Goal: Task Accomplishment & Management: Manage account settings

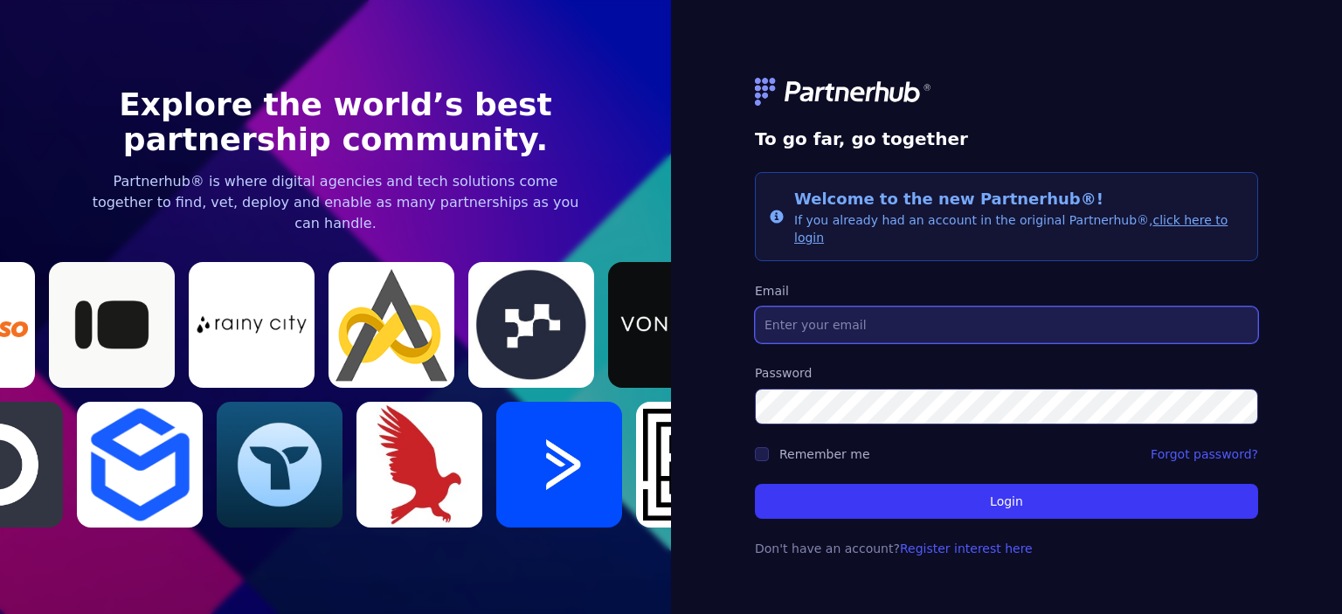
type input "[EMAIL_ADDRESS][DOMAIN_NAME]"
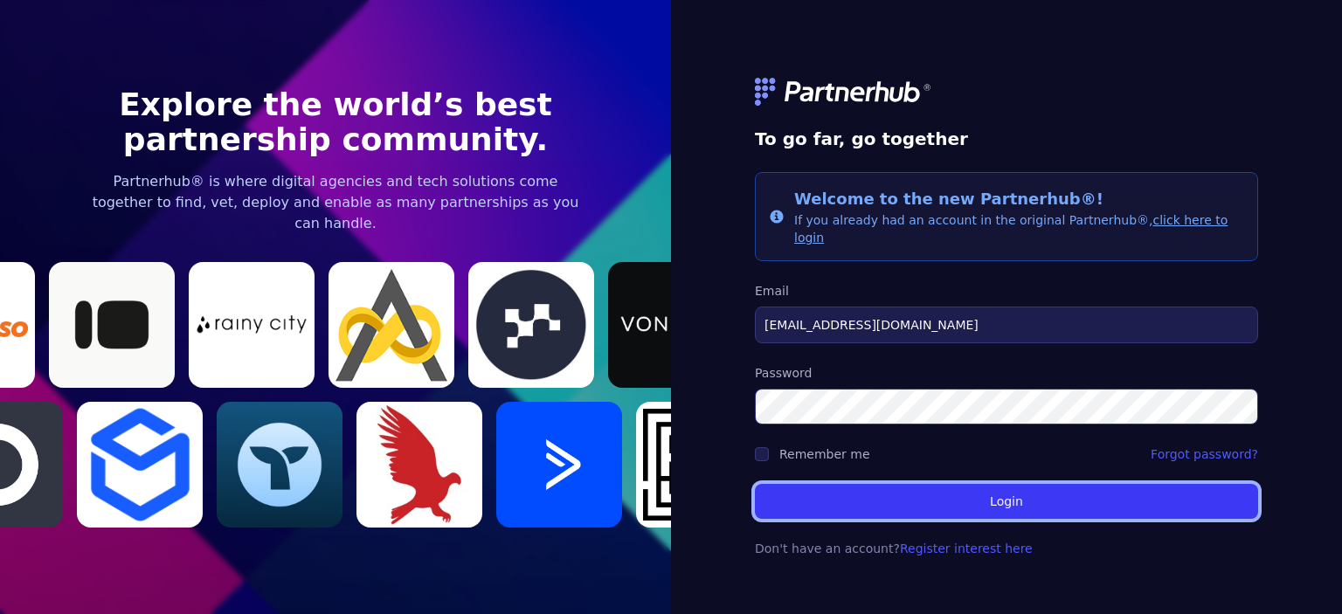
click at [914, 501] on button "Login" at bounding box center [1006, 501] width 503 height 35
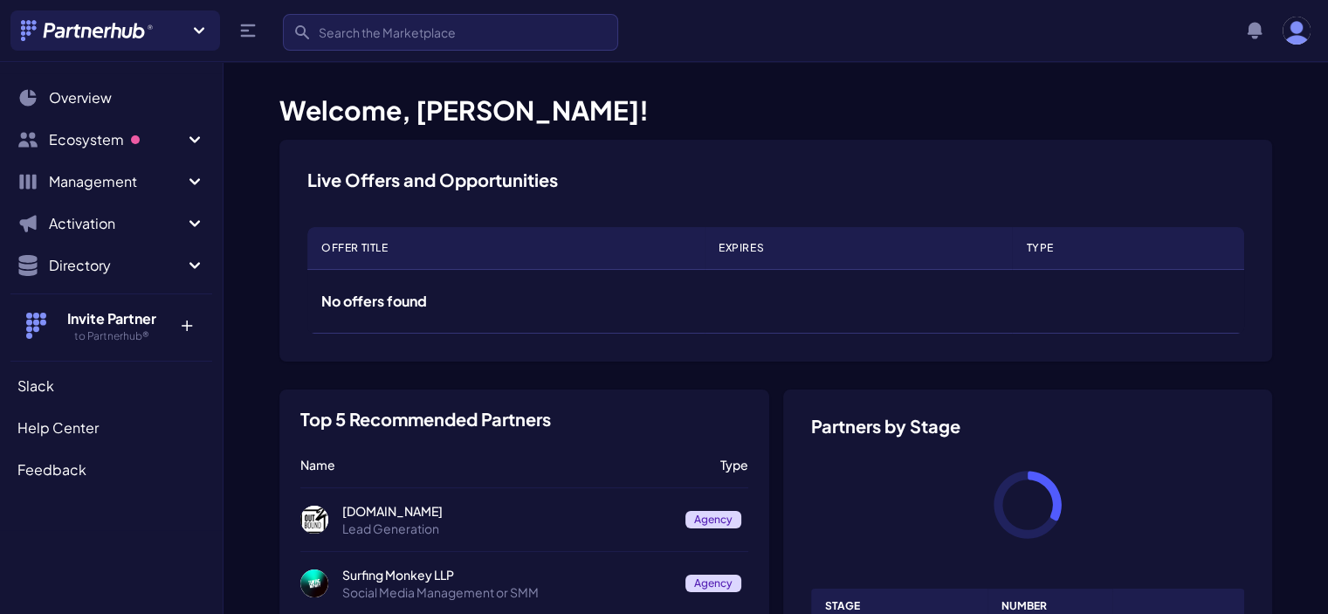
click at [77, 148] on span "Ecosystem" at bounding box center [116, 139] width 135 height 21
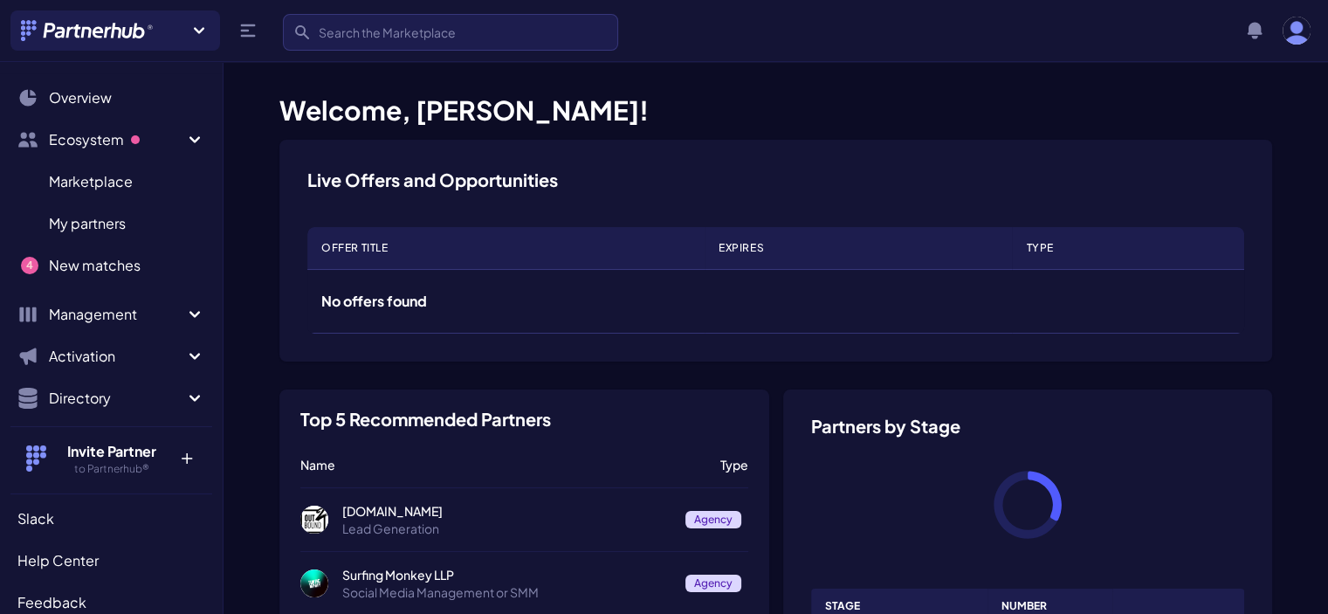
click at [87, 219] on span "My partners" at bounding box center [87, 223] width 77 height 21
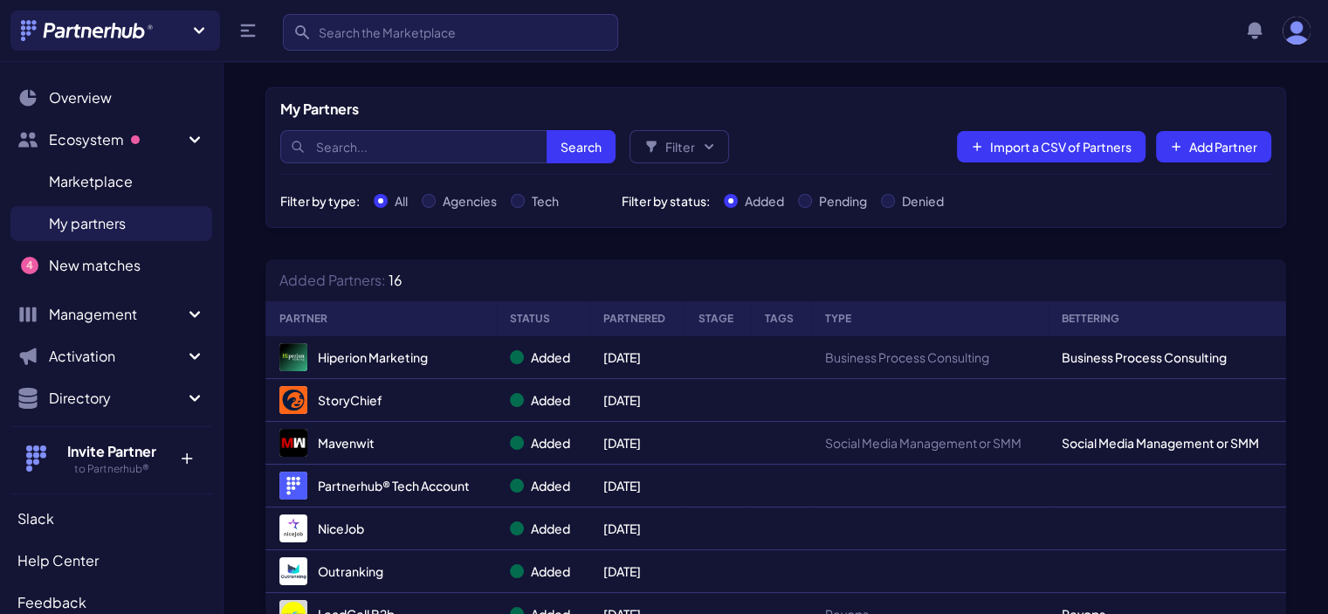
click at [94, 272] on span "New matches" at bounding box center [95, 265] width 92 height 21
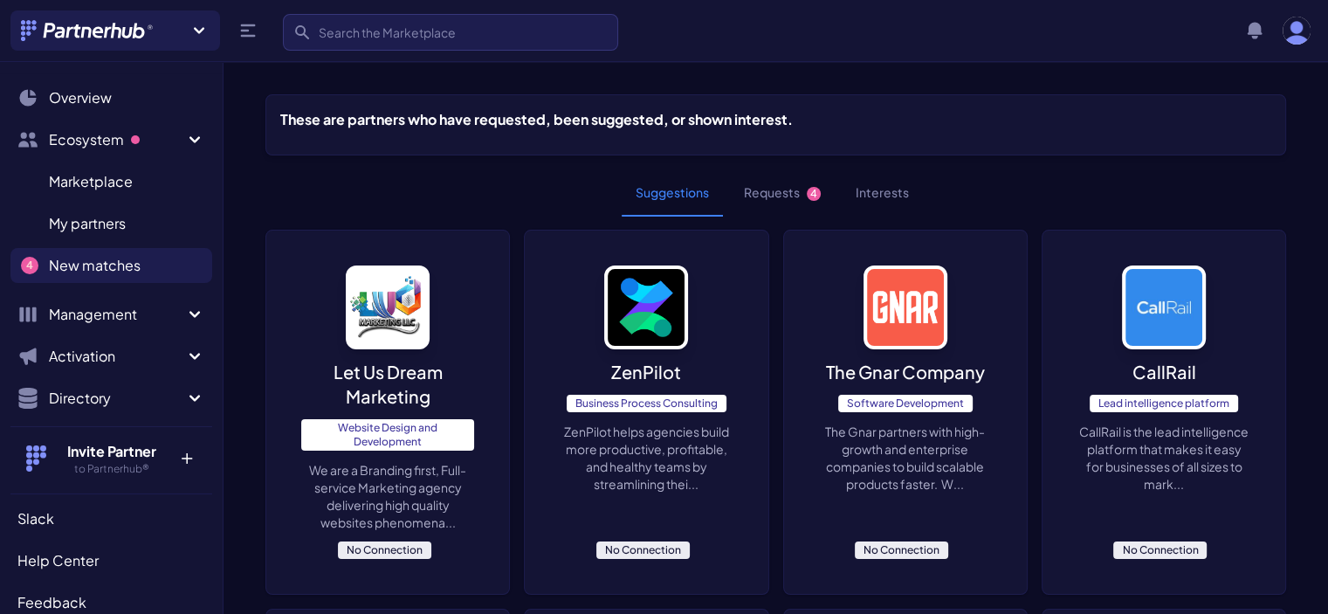
click at [367, 375] on p "Let Us Dream Marketing" at bounding box center [387, 384] width 173 height 49
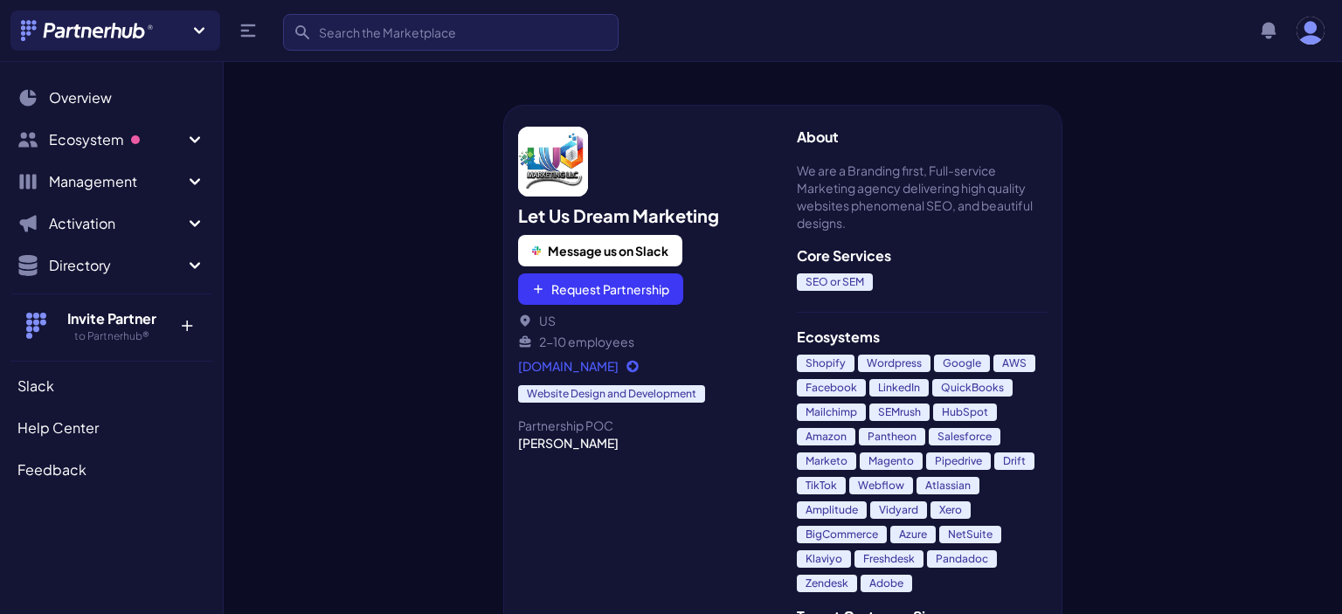
click at [93, 137] on span "Ecosystem" at bounding box center [116, 139] width 135 height 21
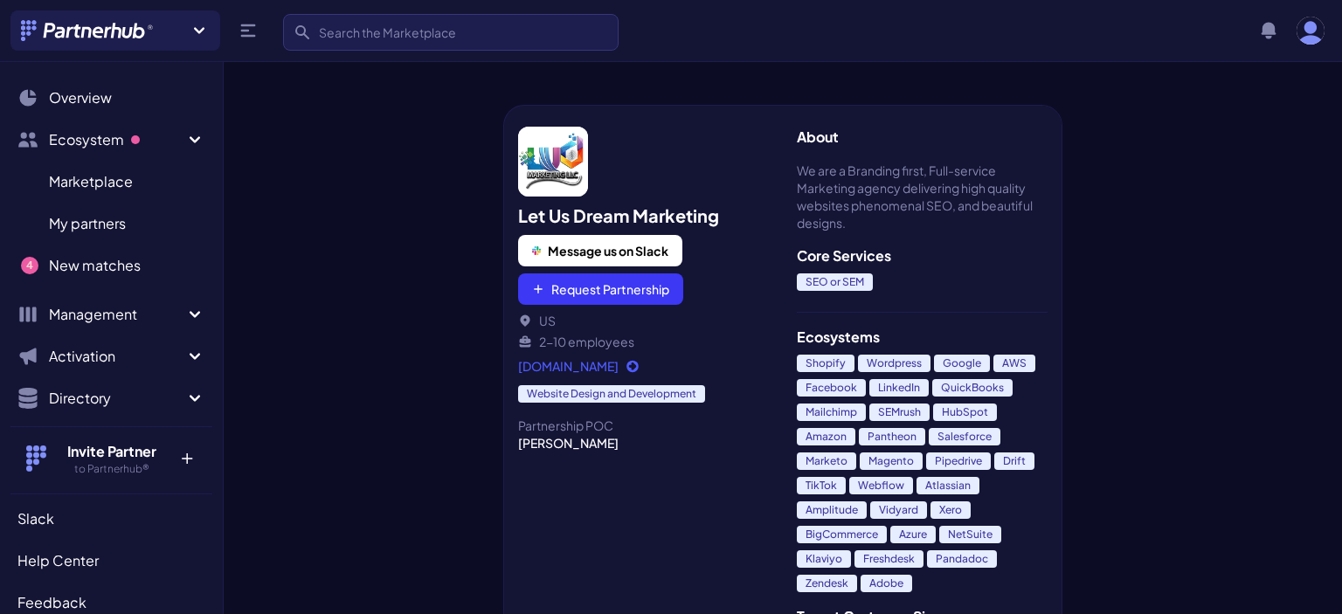
click at [89, 264] on span "New matches" at bounding box center [95, 265] width 92 height 21
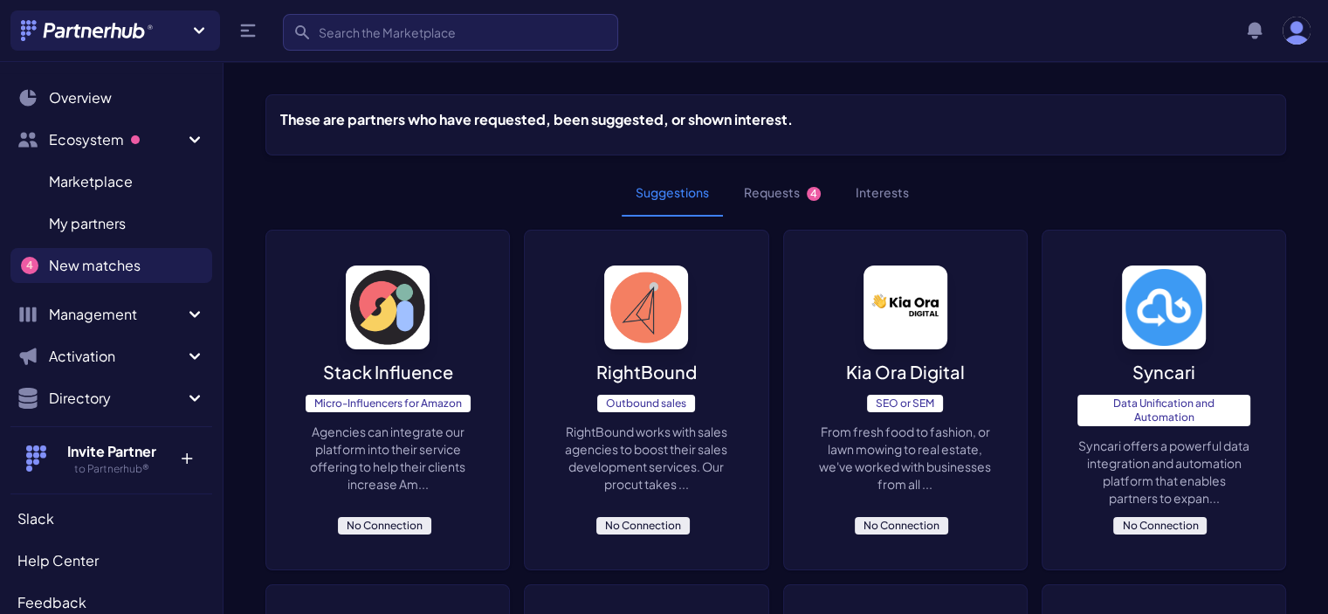
click at [781, 197] on button "Requests 4" at bounding box center [782, 192] width 105 height 47
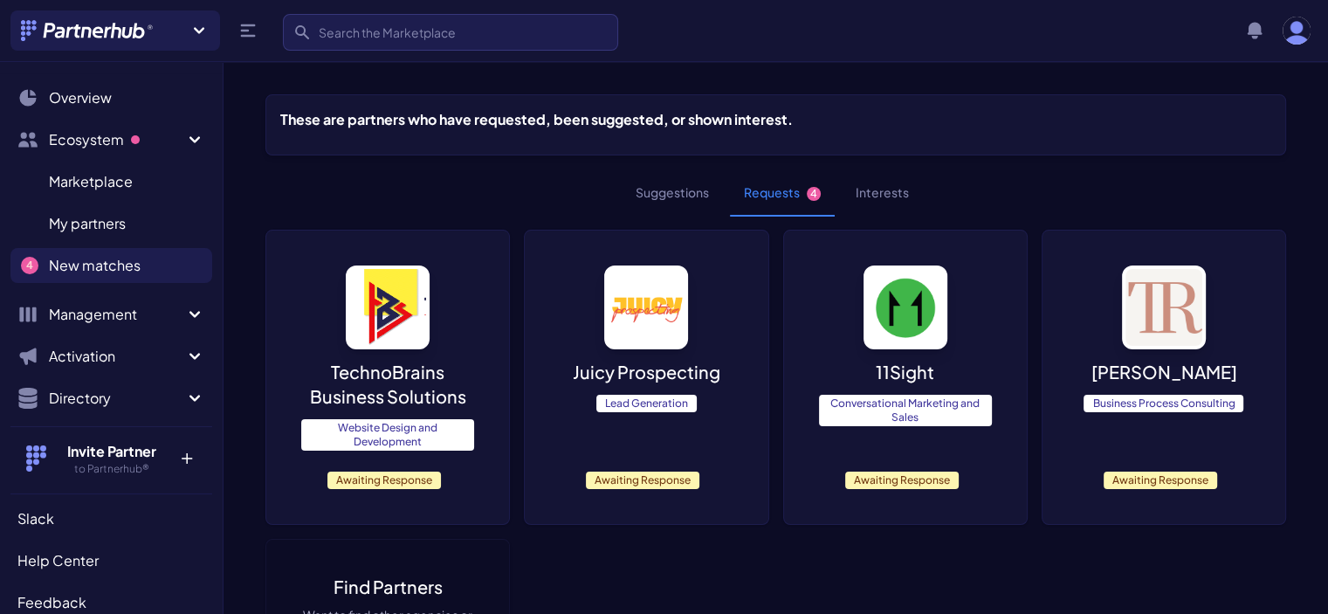
click at [1187, 376] on p "[PERSON_NAME]" at bounding box center [1164, 372] width 146 height 24
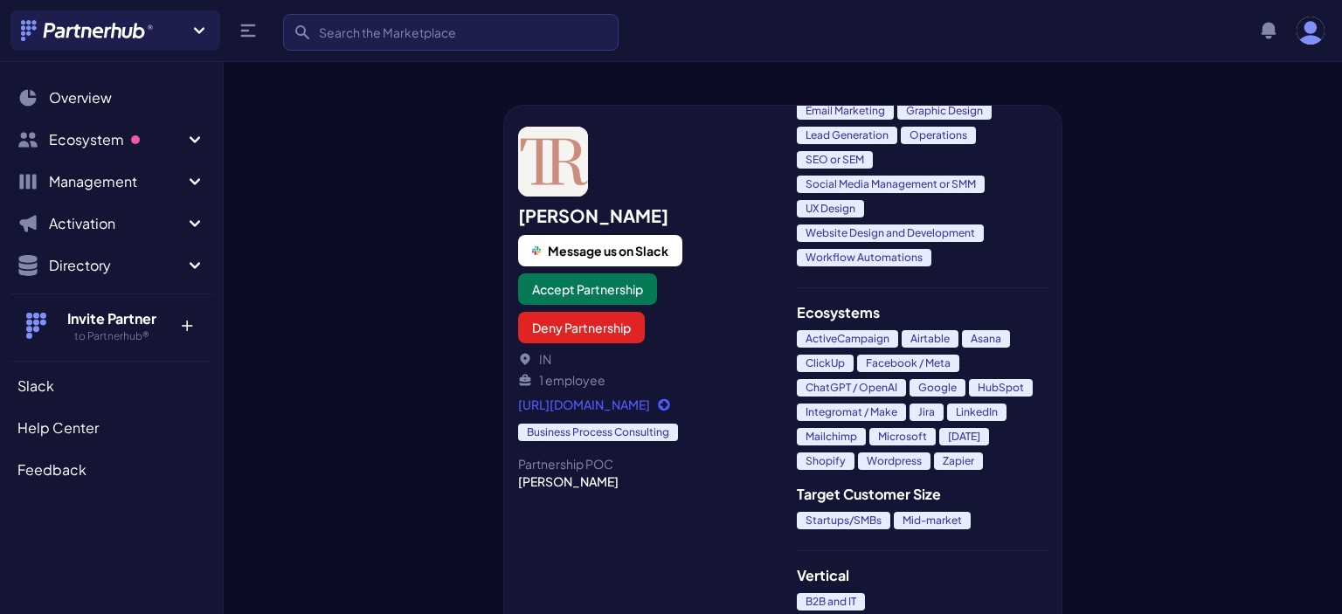
scroll to position [437, 0]
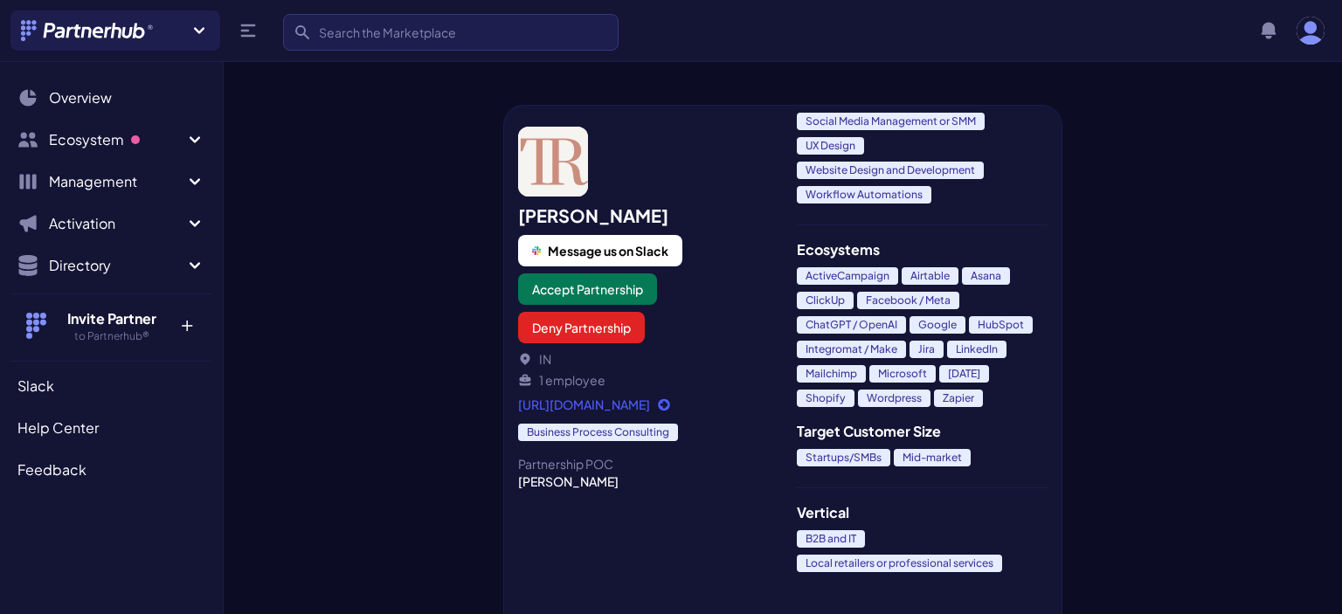
click at [635, 405] on link "https://trashika.com/" at bounding box center [643, 404] width 251 height 17
click at [590, 330] on button "Deny Partnership" at bounding box center [581, 327] width 127 height 31
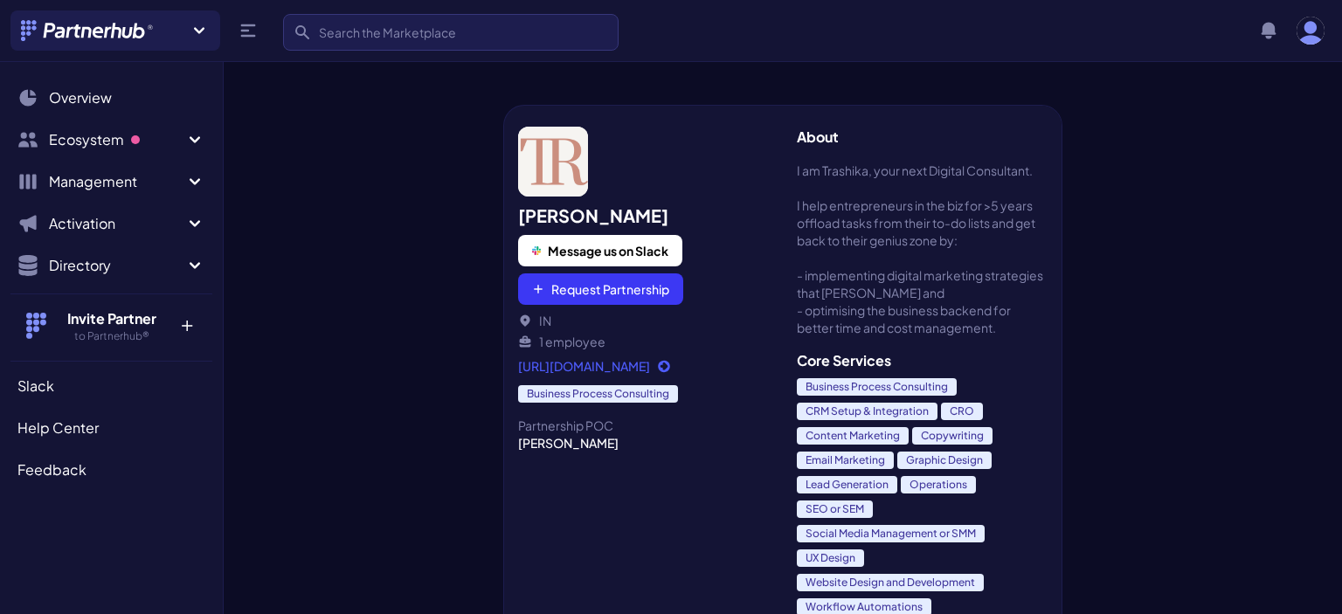
click at [197, 138] on icon "Sidebar" at bounding box center [195, 139] width 10 height 6
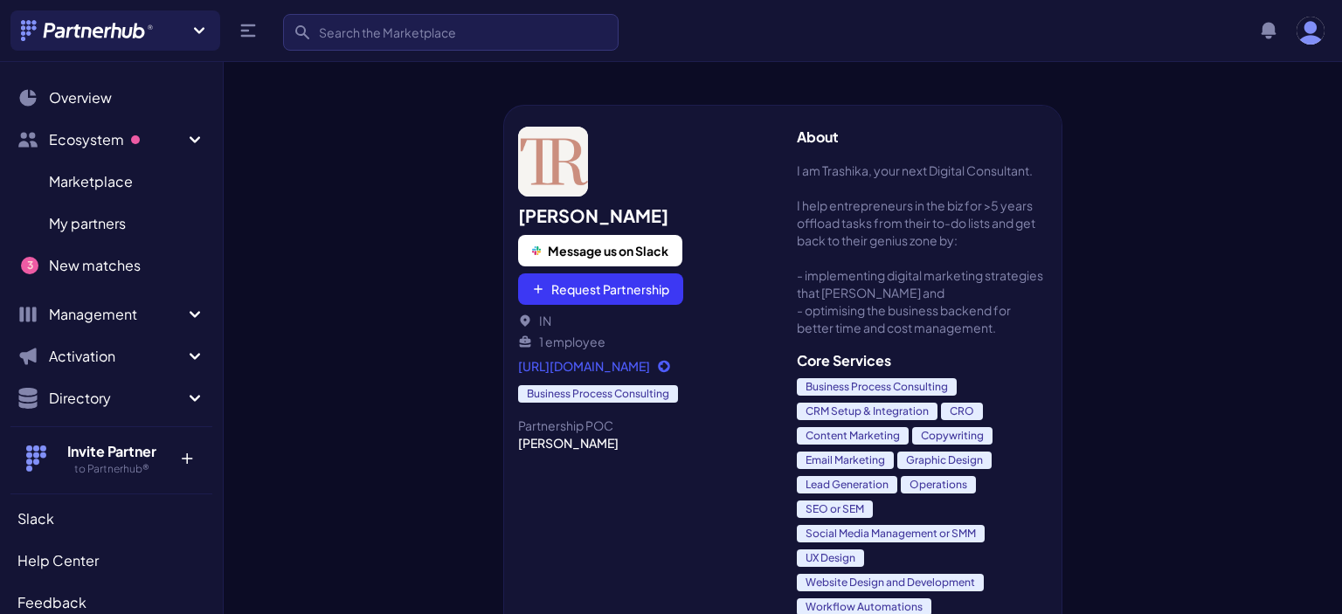
click at [117, 269] on span "New matches" at bounding box center [95, 265] width 92 height 21
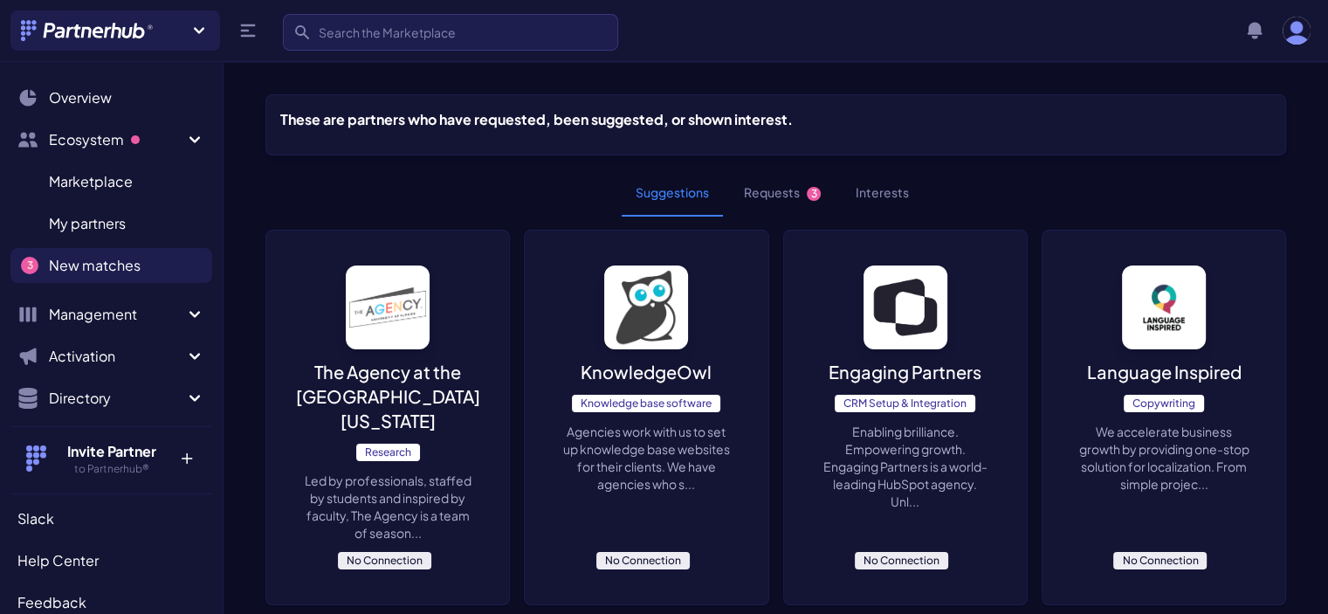
click at [783, 199] on button "Requests 3" at bounding box center [782, 192] width 105 height 47
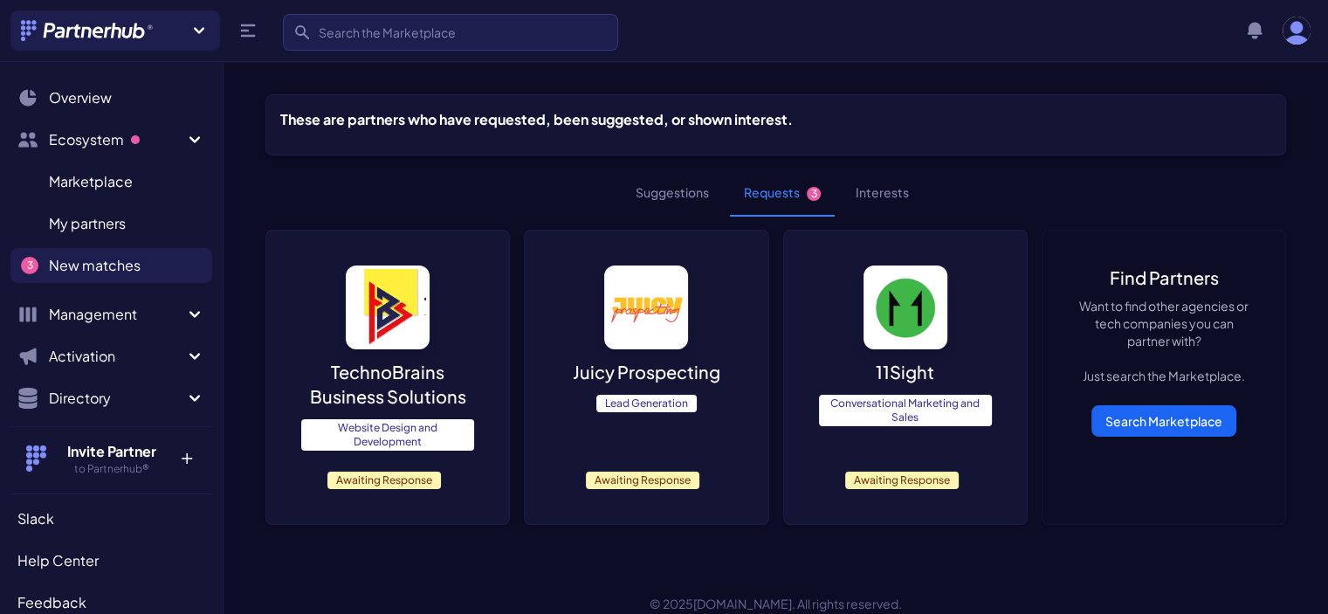
click at [401, 367] on p "TechnoBrains Business Solutions" at bounding box center [387, 384] width 173 height 49
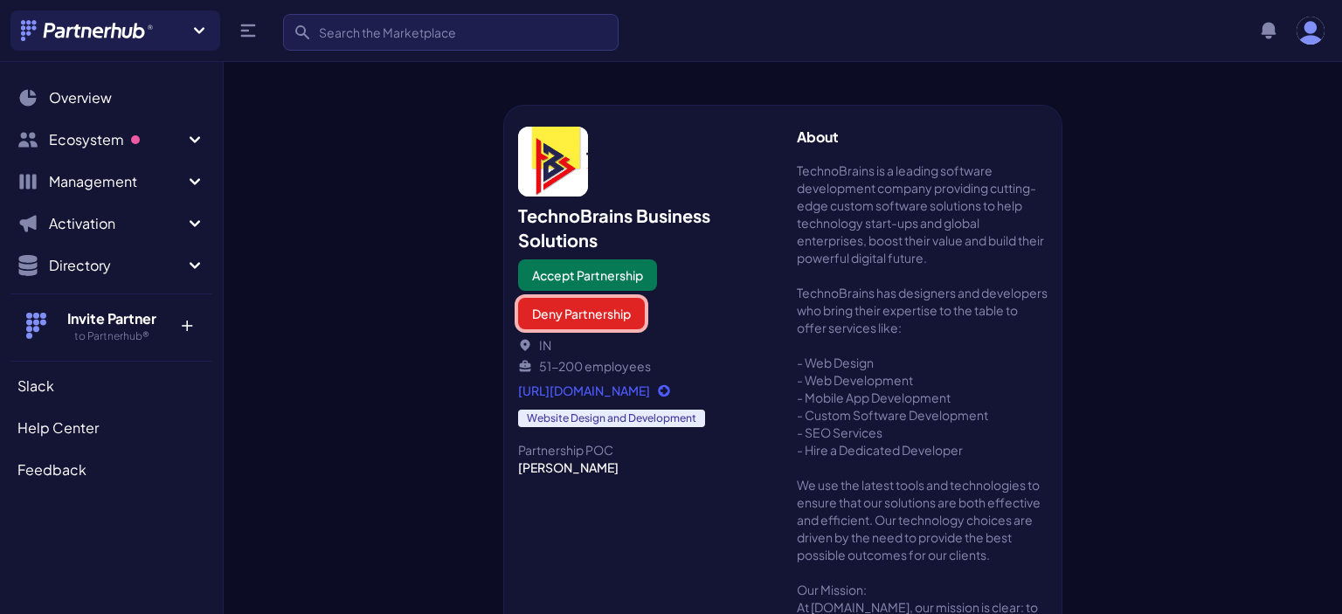
click at [576, 309] on button "Deny Partnership" at bounding box center [581, 313] width 127 height 31
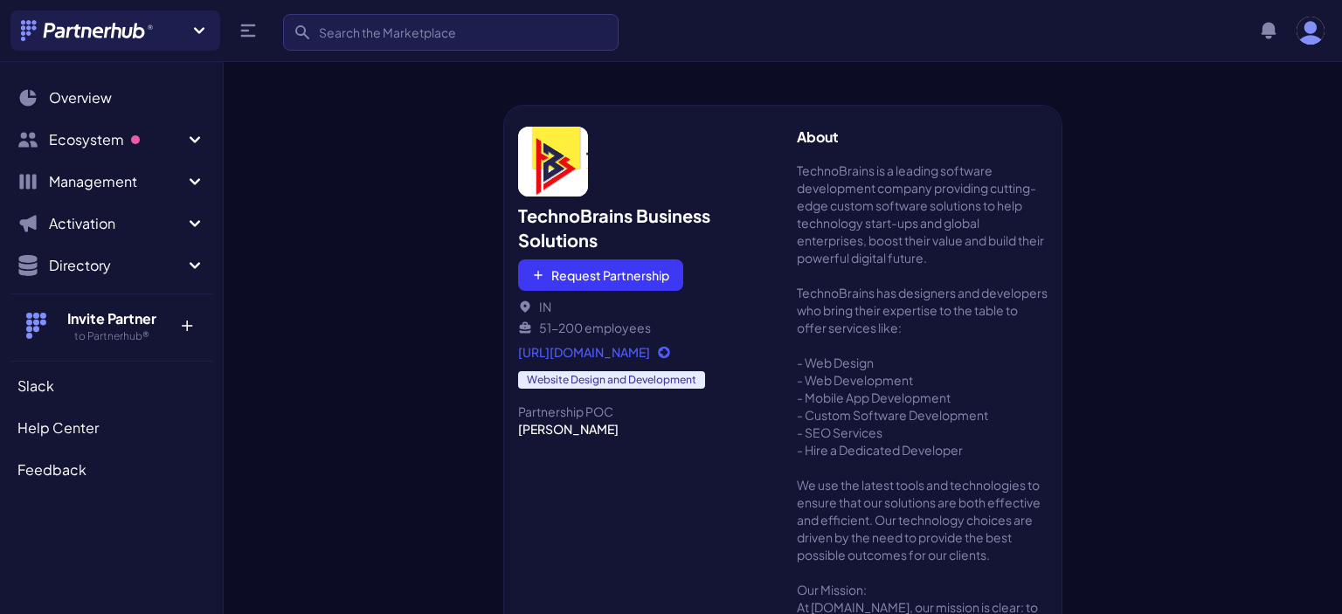
click at [191, 139] on icon "Sidebar" at bounding box center [195, 139] width 10 height 6
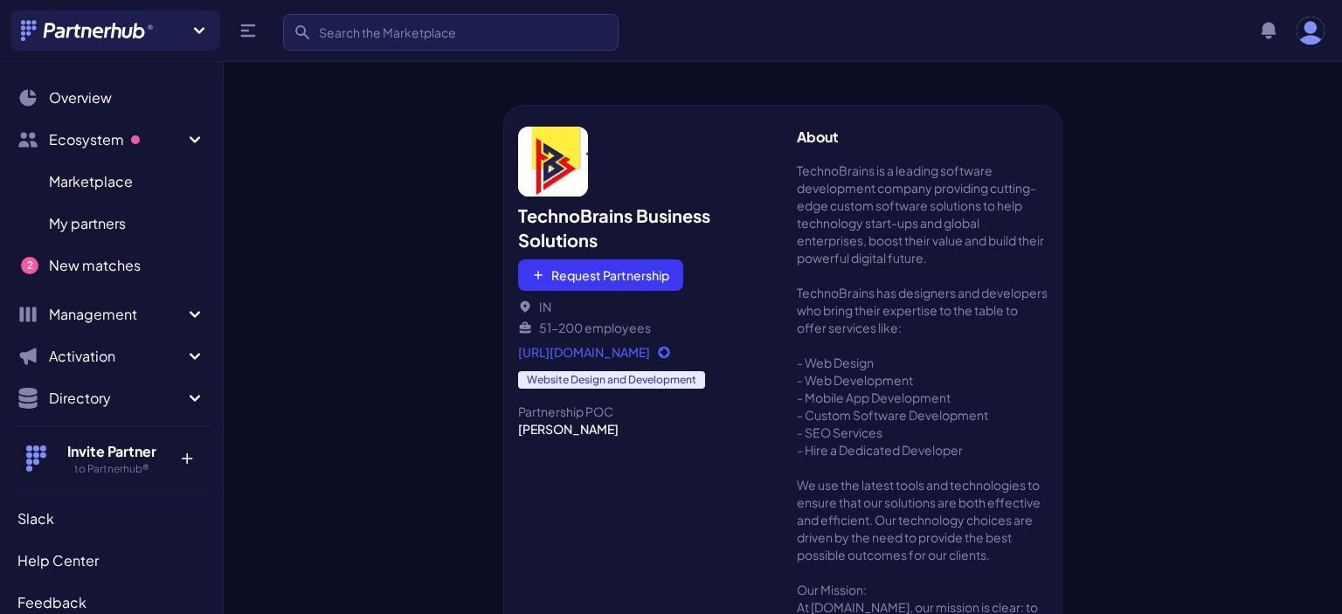
click at [99, 256] on span "New matches" at bounding box center [95, 265] width 92 height 21
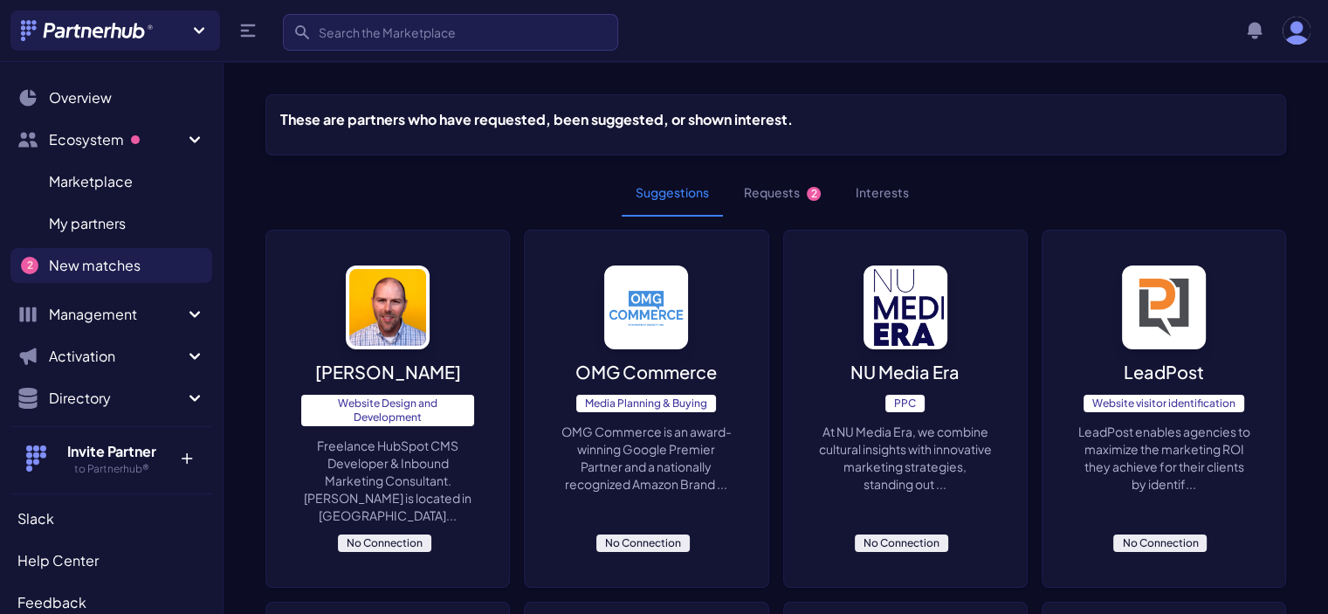
click at [793, 197] on button "Requests 2" at bounding box center [782, 192] width 105 height 47
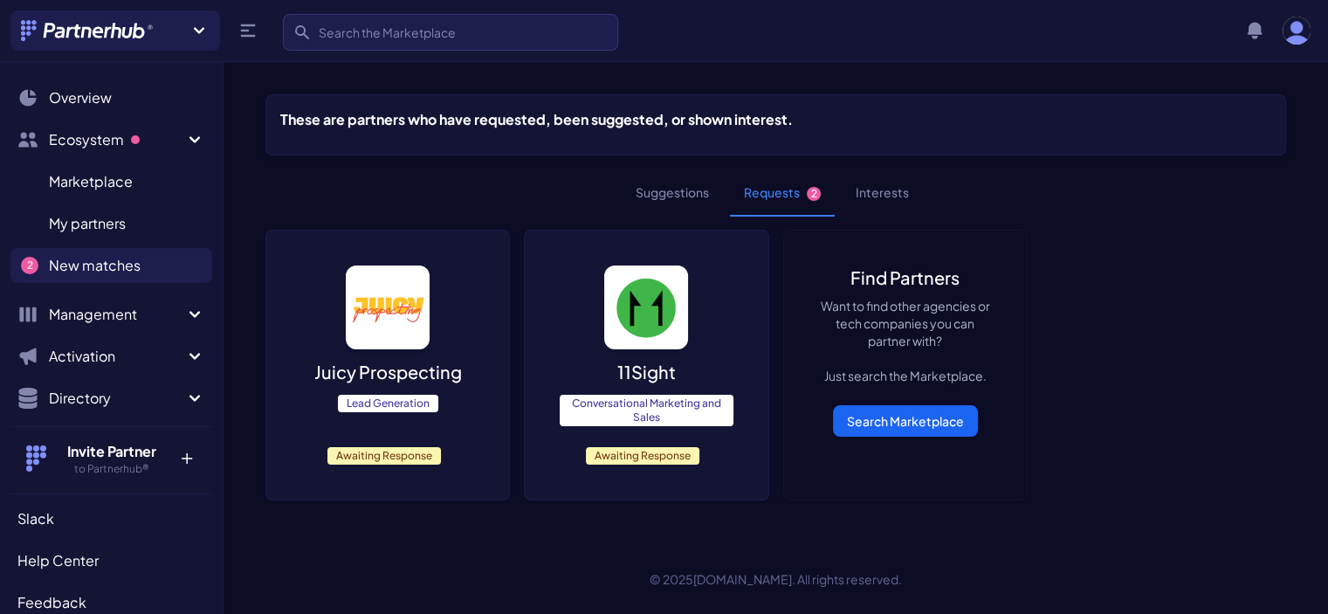
click at [615, 369] on div "11Sight Conversational Marketing and Sales Awaiting Response" at bounding box center [646, 365] width 243 height 269
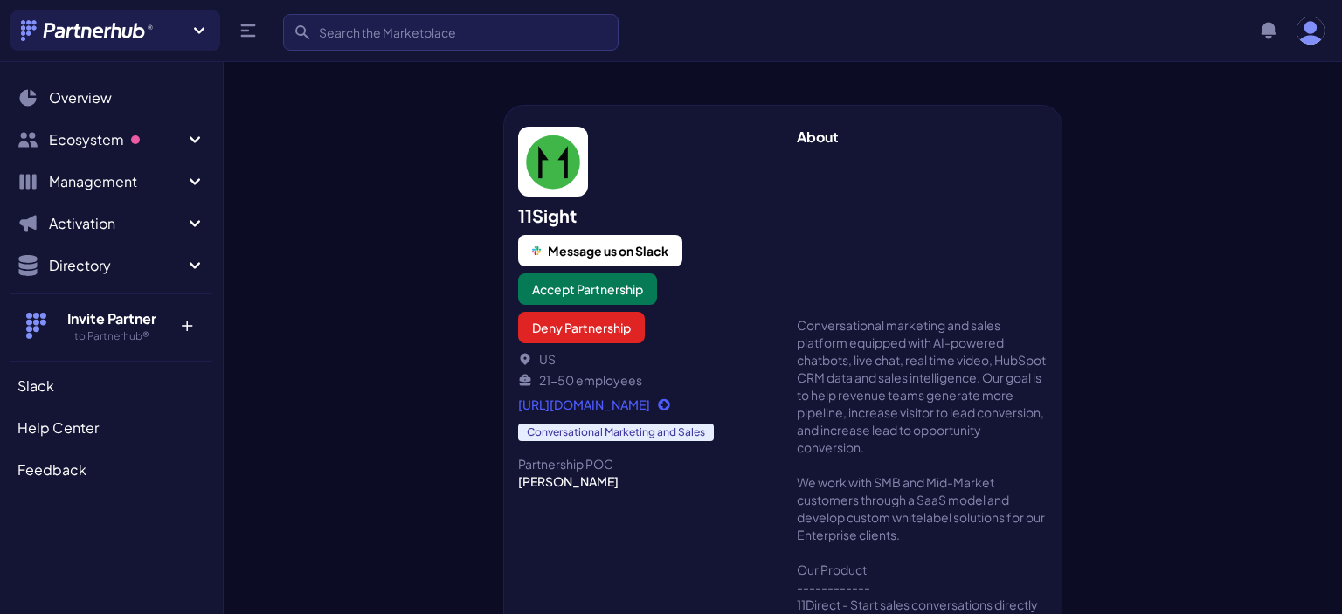
click at [643, 409] on link "[URL][DOMAIN_NAME]" at bounding box center [643, 404] width 251 height 17
click at [590, 328] on button "Deny Partnership" at bounding box center [581, 327] width 127 height 31
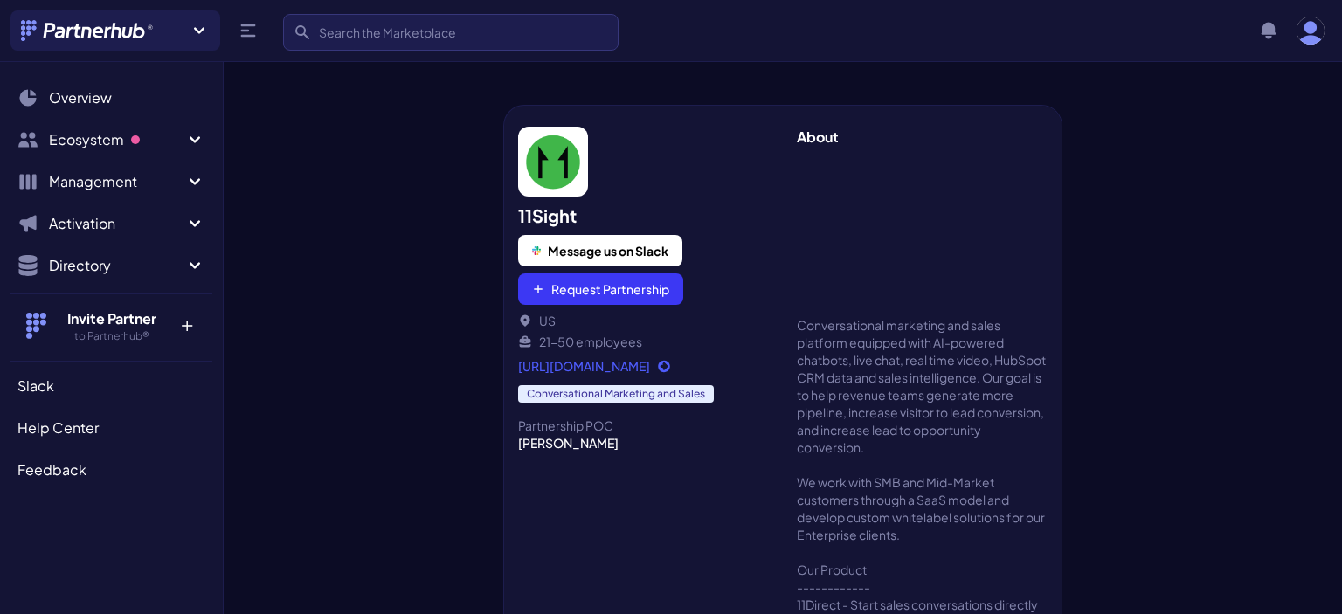
click at [189, 142] on icon "Sidebar" at bounding box center [194, 139] width 21 height 21
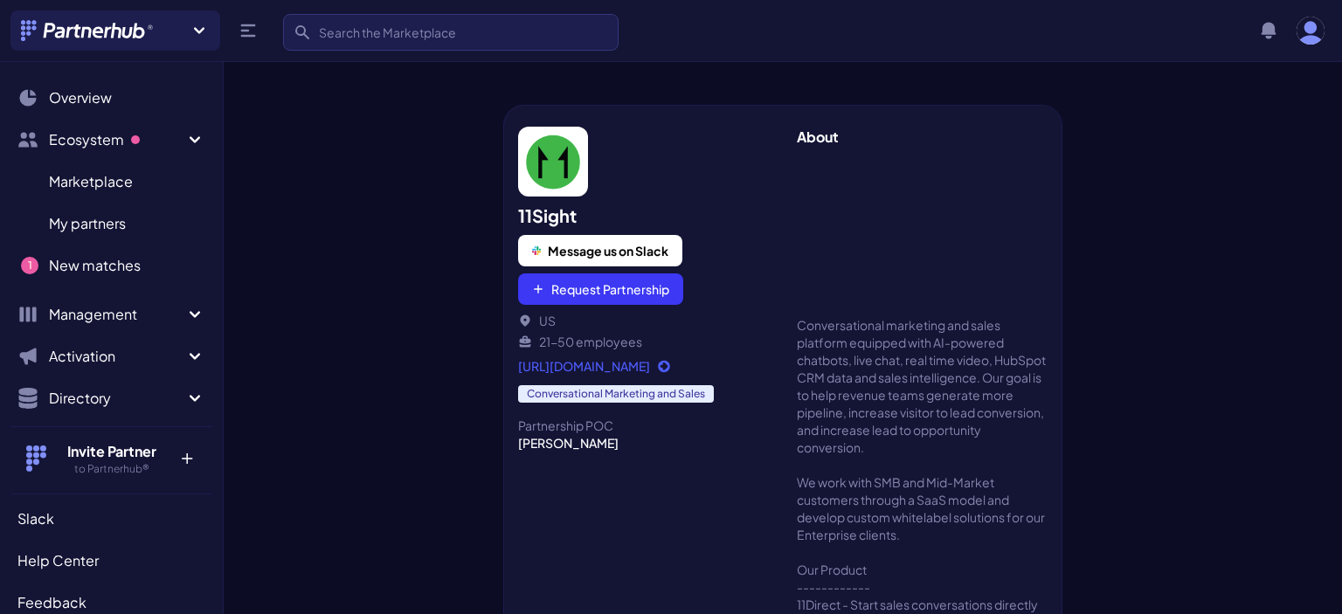
click at [101, 269] on span "New matches" at bounding box center [95, 265] width 92 height 21
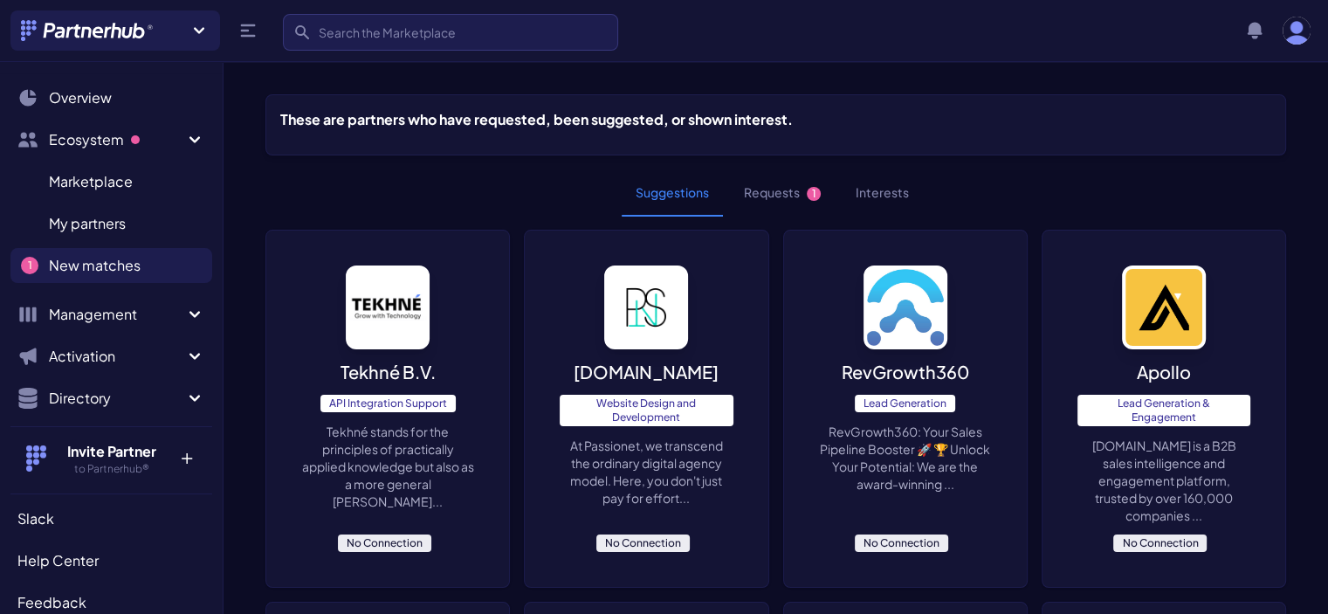
click at [780, 201] on button "Requests 1" at bounding box center [782, 192] width 105 height 47
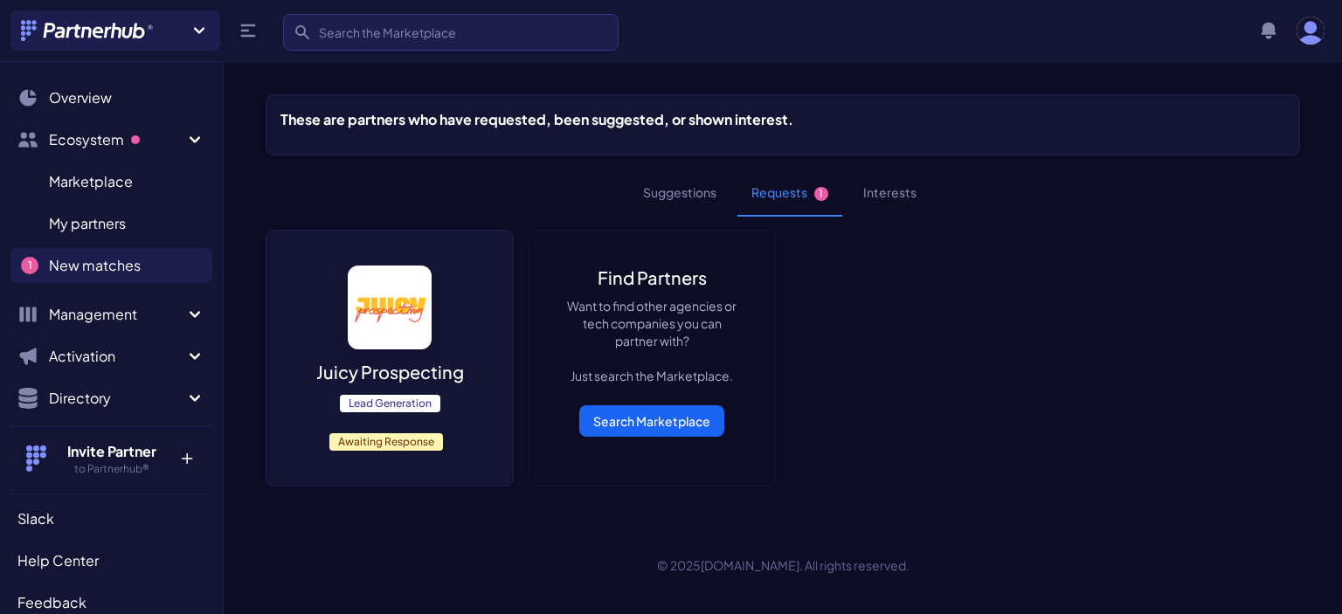
click at [388, 372] on p "Juicy Prospecting" at bounding box center [390, 372] width 148 height 24
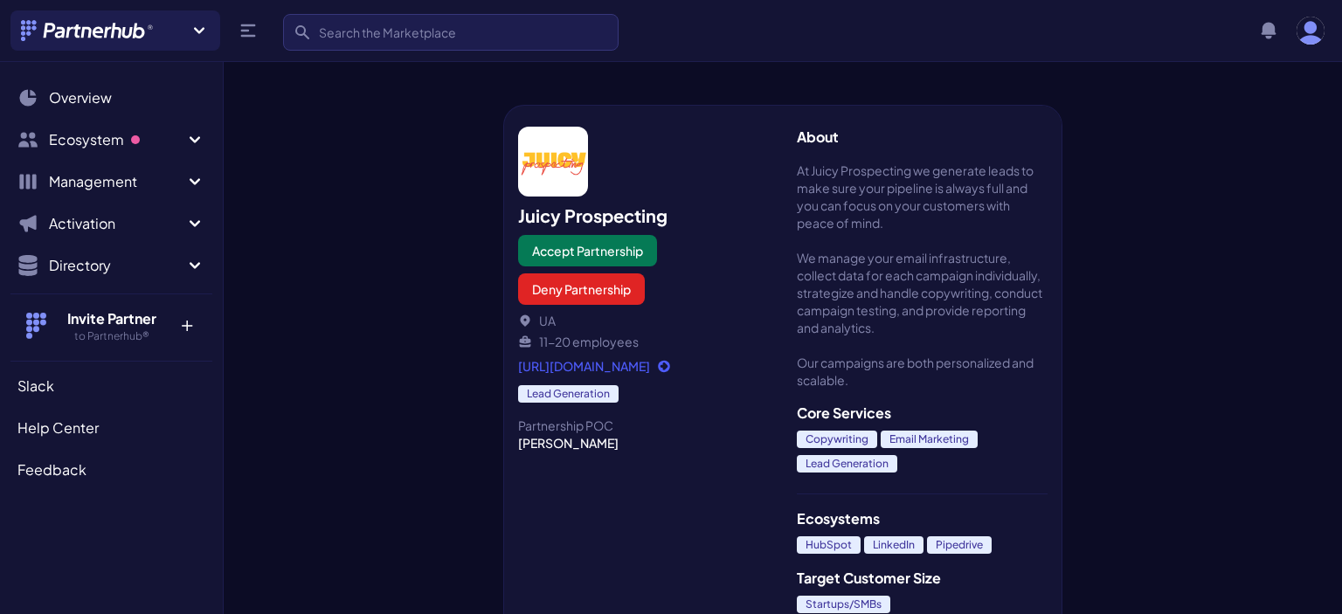
click at [607, 360] on link "https://juicyprospecting.com/" at bounding box center [643, 365] width 251 height 17
click at [577, 286] on button "Deny Partnership" at bounding box center [581, 288] width 127 height 31
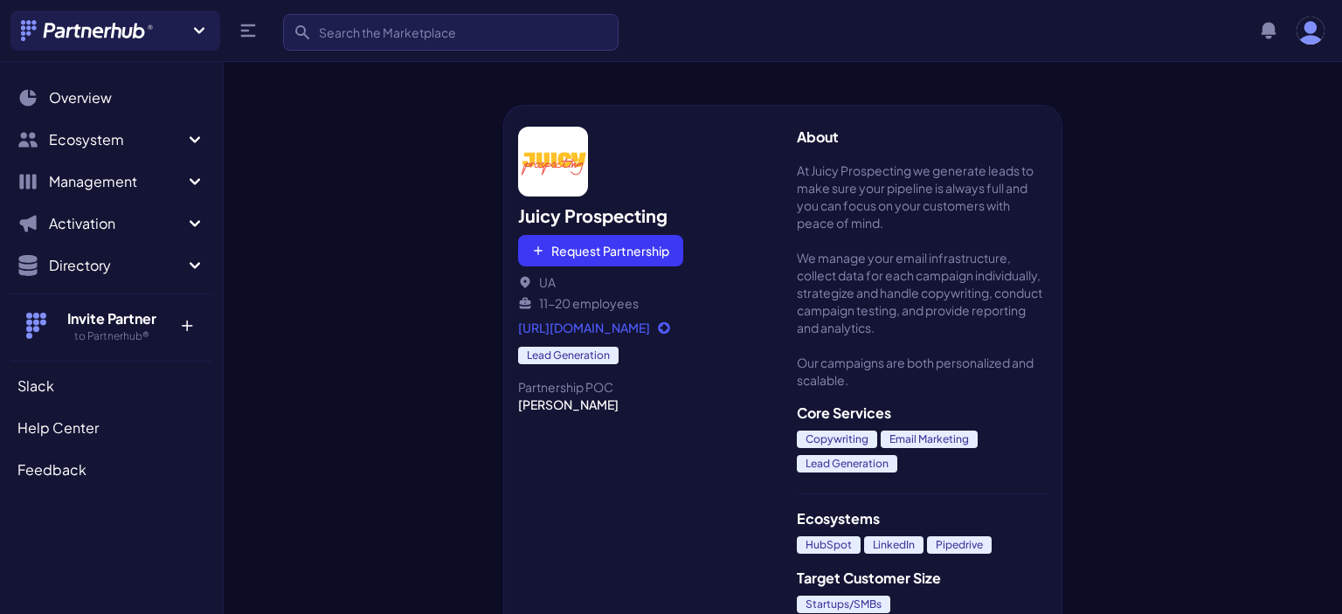
click at [189, 259] on icon "Sidebar" at bounding box center [194, 265] width 21 height 21
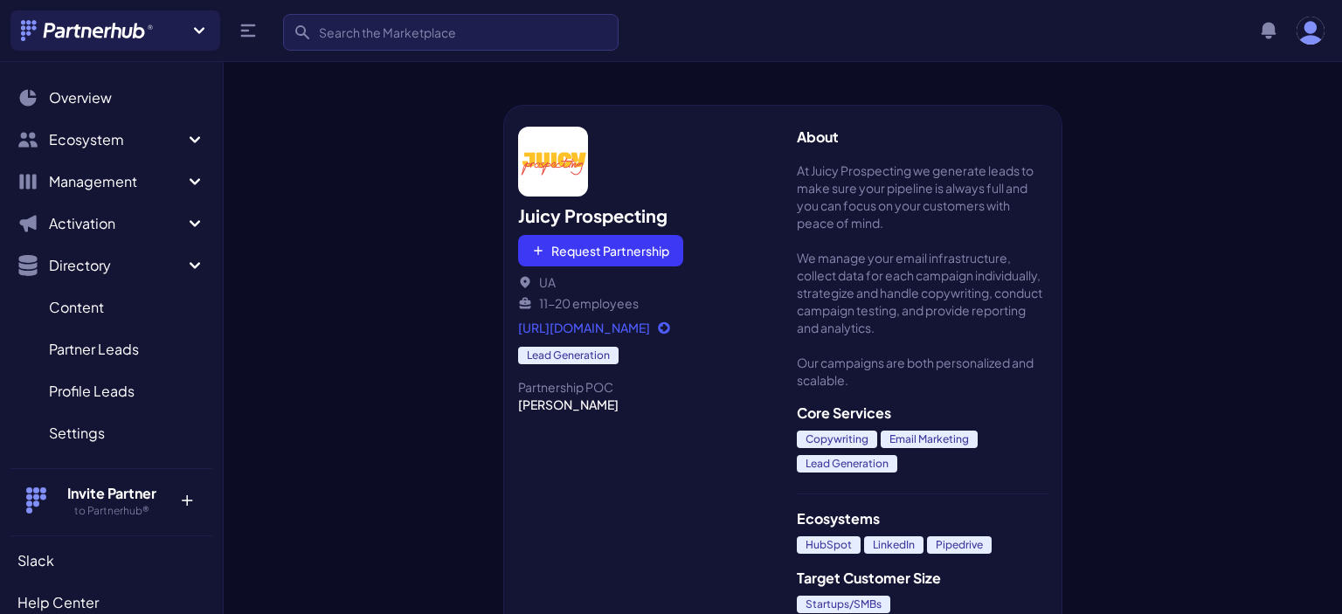
click at [109, 355] on span "Partner Leads" at bounding box center [94, 349] width 90 height 21
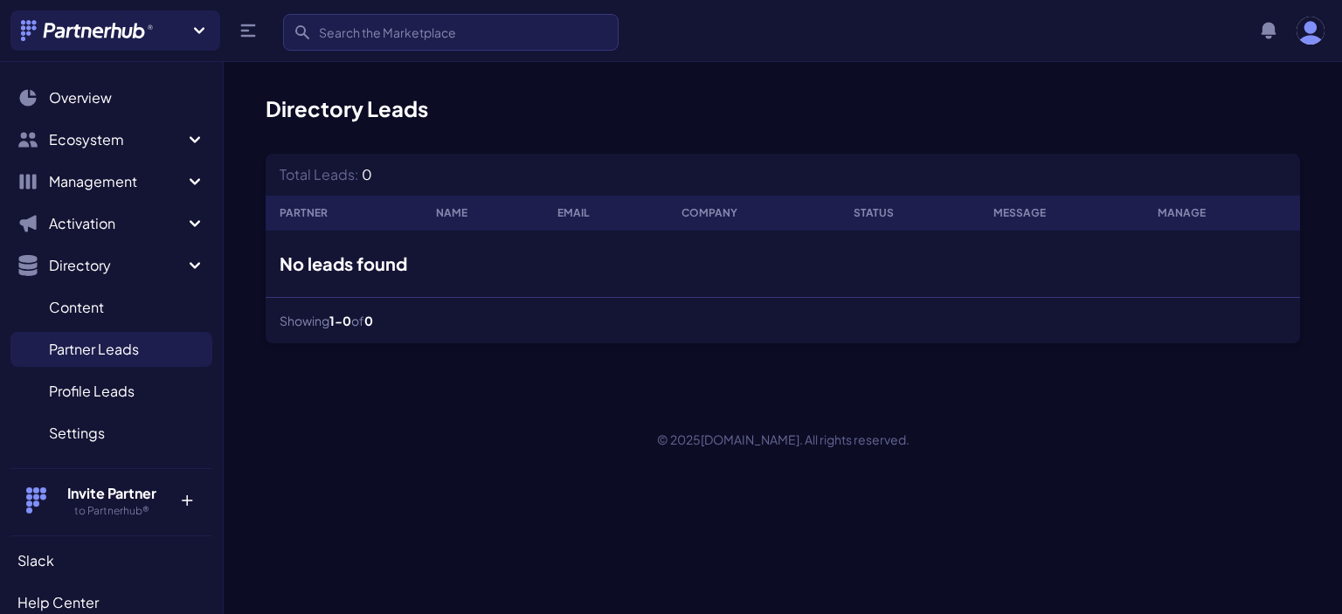
click at [104, 388] on span "Profile Leads" at bounding box center [92, 391] width 86 height 21
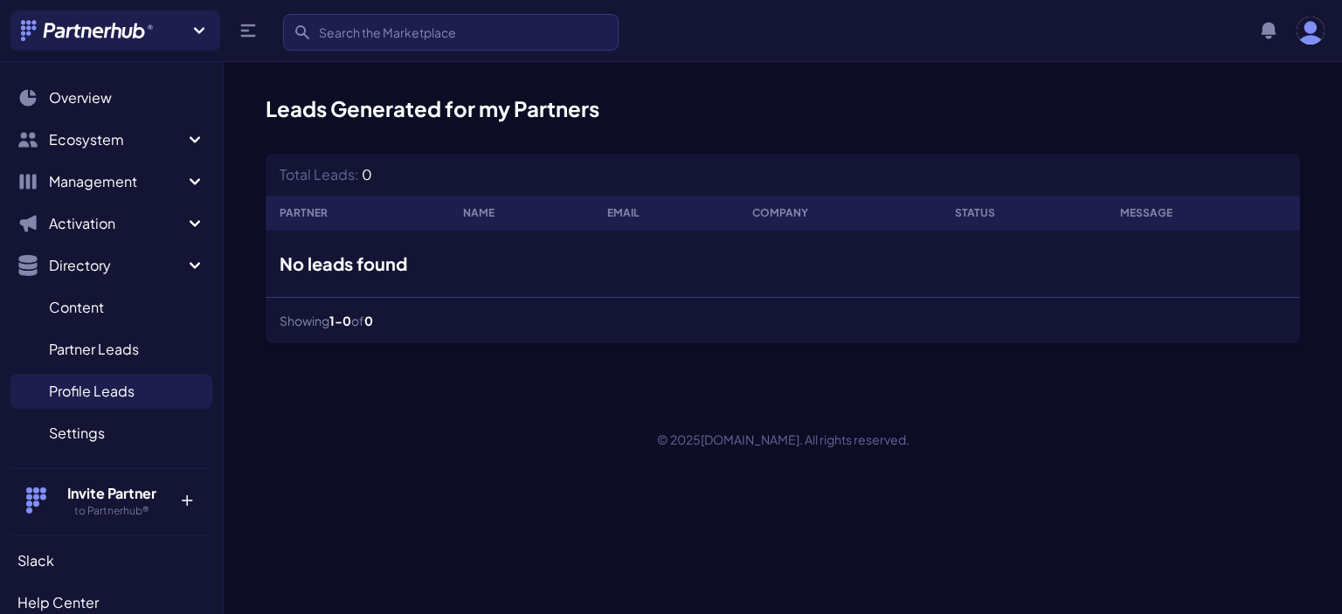
click at [77, 259] on span "Directory" at bounding box center [116, 265] width 135 height 21
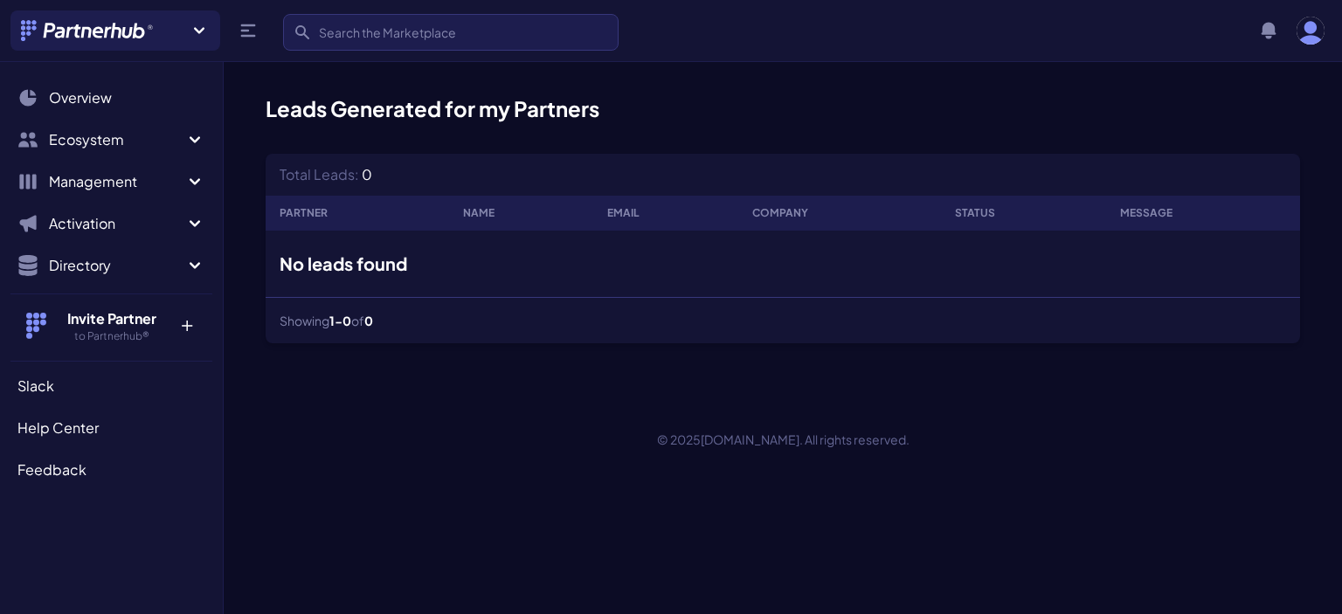
click at [87, 132] on span "Ecosystem" at bounding box center [116, 139] width 135 height 21
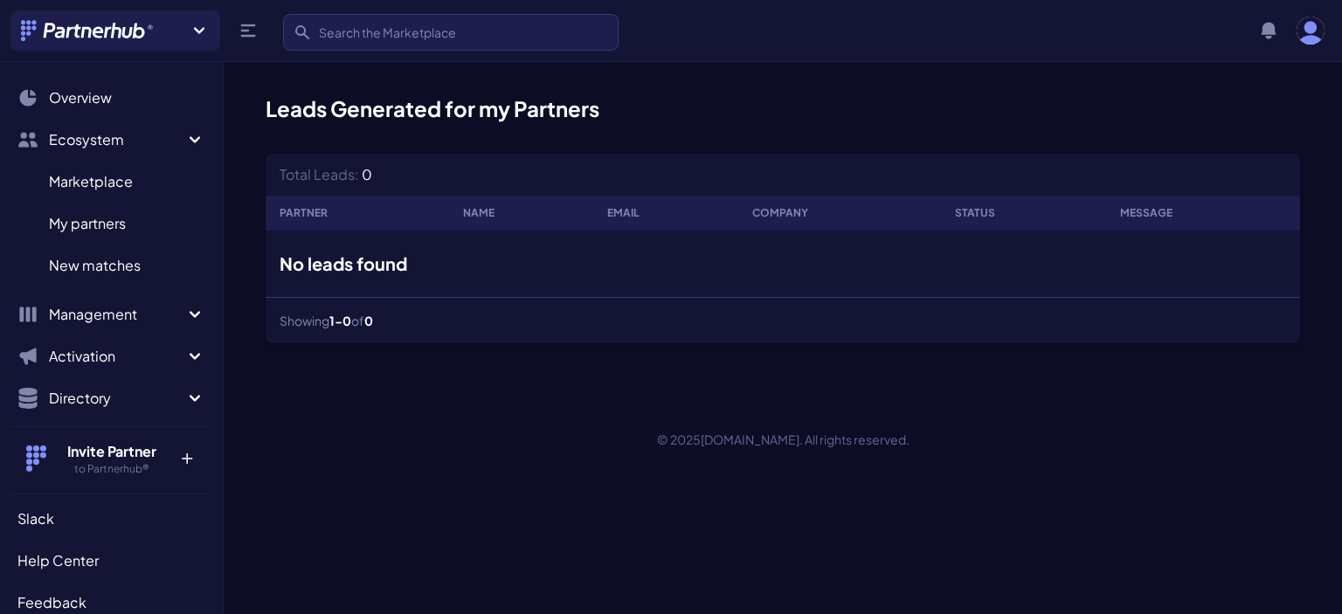
click at [83, 224] on span "My partners" at bounding box center [87, 223] width 77 height 21
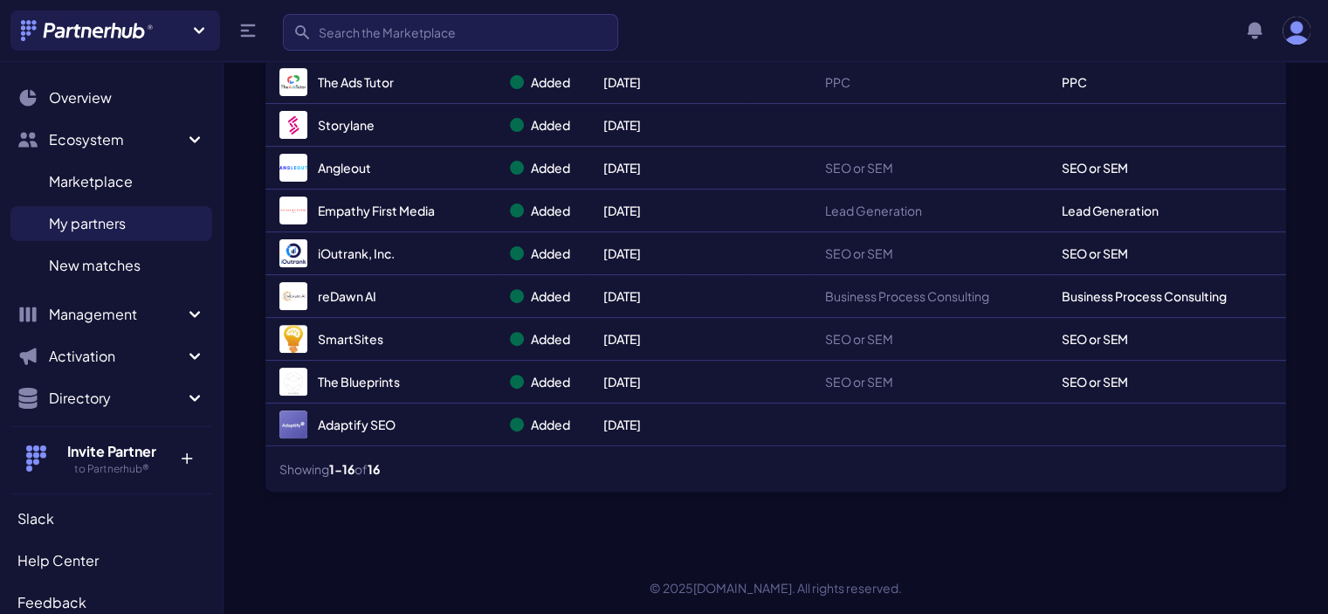
scroll to position [588, 0]
